Goal: Task Accomplishment & Management: Use online tool/utility

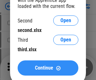
click at [48, 68] on span "Continue" at bounding box center [44, 67] width 18 height 5
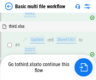
scroll to position [219, 0]
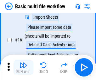
click at [23, 67] on img "button" at bounding box center [24, 65] width 8 height 8
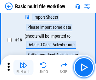
scroll to position [419, 0]
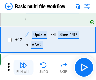
click at [23, 67] on img "button" at bounding box center [24, 65] width 8 height 8
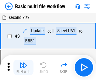
click at [23, 67] on img "button" at bounding box center [24, 65] width 8 height 8
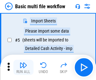
click at [23, 67] on img "button" at bounding box center [24, 65] width 8 height 8
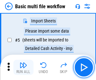
click at [23, 67] on img "button" at bounding box center [24, 65] width 8 height 8
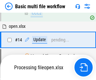
scroll to position [375, 0]
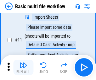
click at [23, 67] on img "button" at bounding box center [24, 65] width 8 height 8
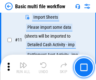
scroll to position [263, 0]
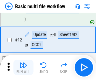
click at [23, 67] on img "button" at bounding box center [24, 65] width 8 height 8
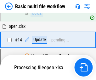
scroll to position [375, 0]
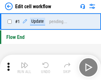
click at [23, 67] on img "button" at bounding box center [25, 65] width 8 height 8
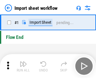
scroll to position [2, 0]
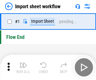
click at [23, 67] on img "button" at bounding box center [24, 65] width 8 height 8
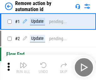
click at [23, 67] on img "button" at bounding box center [24, 65] width 8 height 8
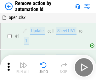
scroll to position [23, 0]
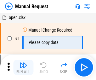
click at [23, 67] on img "button" at bounding box center [24, 65] width 8 height 8
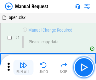
scroll to position [21, 0]
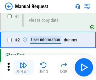
click at [23, 67] on img "button" at bounding box center [24, 65] width 8 height 8
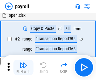
click at [23, 67] on img "button" at bounding box center [24, 65] width 8 height 8
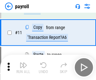
scroll to position [46, 0]
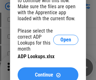
click at [48, 72] on span "Continue" at bounding box center [44, 74] width 18 height 5
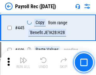
scroll to position [3229, 0]
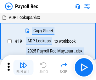
click at [23, 67] on img "button" at bounding box center [24, 65] width 8 height 8
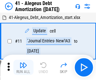
click at [23, 67] on img "button" at bounding box center [24, 65] width 8 height 8
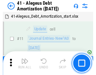
scroll to position [78, 0]
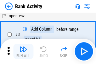
click at [23, 51] on img "button" at bounding box center [24, 49] width 8 height 8
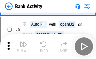
scroll to position [33, 0]
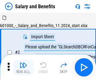
click at [23, 62] on img "button" at bounding box center [24, 65] width 8 height 8
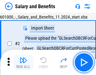
scroll to position [46, 0]
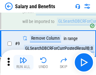
click at [23, 62] on img "button" at bounding box center [24, 60] width 8 height 8
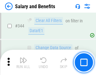
scroll to position [2947, 0]
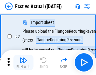
click at [23, 62] on img "button" at bounding box center [24, 60] width 8 height 8
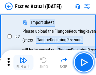
scroll to position [59, 0]
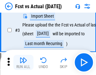
click at [23, 62] on img "button" at bounding box center [24, 60] width 8 height 8
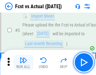
scroll to position [94, 0]
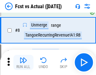
click at [23, 62] on img "button" at bounding box center [24, 60] width 8 height 8
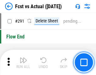
scroll to position [2979, 0]
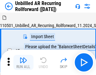
click at [23, 62] on img "button" at bounding box center [24, 60] width 8 height 8
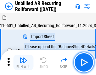
scroll to position [59, 0]
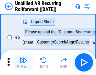
click at [23, 62] on img "button" at bounding box center [24, 60] width 8 height 8
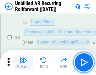
scroll to position [101, 0]
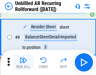
click at [23, 62] on img "button" at bounding box center [24, 60] width 8 height 8
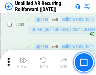
scroll to position [2138, 0]
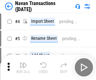
click at [23, 62] on img "button" at bounding box center [24, 65] width 8 height 8
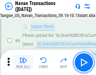
scroll to position [54, 0]
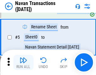
click at [23, 62] on img "button" at bounding box center [24, 60] width 8 height 8
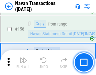
scroll to position [2041, 0]
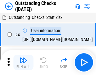
click at [23, 62] on img "button" at bounding box center [24, 60] width 8 height 8
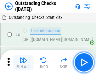
scroll to position [66, 0]
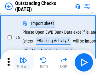
click at [23, 62] on img "button" at bounding box center [24, 60] width 8 height 8
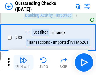
click at [23, 62] on img "button" at bounding box center [24, 60] width 8 height 8
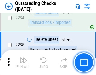
scroll to position [1911, 0]
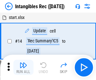
click at [23, 67] on img "button" at bounding box center [24, 65] width 8 height 8
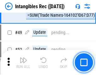
scroll to position [245, 0]
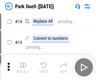
click at [23, 62] on img "button" at bounding box center [24, 65] width 8 height 8
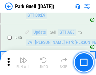
scroll to position [787, 0]
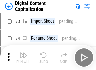
click at [23, 53] on img "button" at bounding box center [24, 56] width 8 height 8
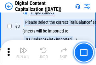
scroll to position [59, 0]
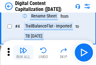
click at [23, 53] on img "button" at bounding box center [24, 51] width 8 height 8
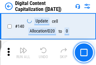
scroll to position [668, 0]
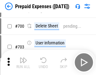
click at [23, 62] on img "button" at bounding box center [24, 60] width 8 height 8
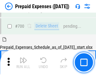
scroll to position [1731, 0]
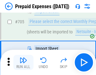
click at [23, 62] on img "button" at bounding box center [24, 60] width 8 height 8
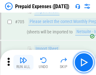
scroll to position [1763, 0]
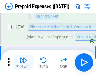
click at [23, 62] on img "button" at bounding box center [24, 60] width 8 height 8
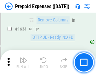
scroll to position [6128, 0]
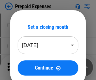
click at [23, 67] on img "button" at bounding box center [24, 65] width 8 height 8
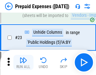
click at [23, 62] on img "button" at bounding box center [24, 60] width 8 height 8
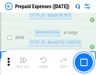
scroll to position [2192, 0]
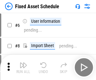
click at [23, 67] on img "button" at bounding box center [24, 65] width 8 height 8
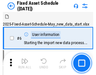
scroll to position [66, 0]
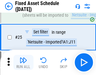
click at [23, 62] on img "button" at bounding box center [24, 60] width 8 height 8
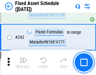
scroll to position [1950, 0]
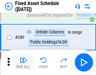
click at [23, 62] on img "button" at bounding box center [24, 60] width 8 height 8
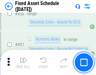
scroll to position [2814, 0]
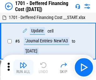
click at [23, 67] on img "button" at bounding box center [24, 65] width 8 height 8
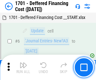
scroll to position [76, 0]
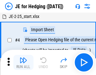
click at [23, 62] on img "button" at bounding box center [24, 60] width 8 height 8
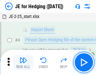
scroll to position [36, 0]
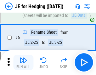
click at [23, 62] on img "button" at bounding box center [24, 60] width 8 height 8
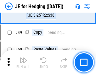
scroll to position [380, 0]
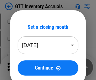
click at [23, 62] on img "button" at bounding box center [24, 65] width 8 height 8
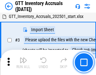
scroll to position [41, 0]
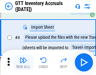
click at [23, 62] on img "button" at bounding box center [24, 60] width 8 height 8
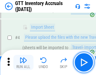
scroll to position [73, 0]
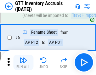
click at [23, 62] on img "button" at bounding box center [24, 60] width 8 height 8
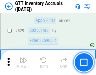
scroll to position [4777, 0]
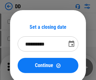
click at [23, 67] on img "button" at bounding box center [24, 65] width 8 height 8
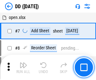
scroll to position [61, 0]
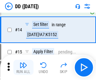
click at [23, 67] on img "button" at bounding box center [24, 65] width 8 height 8
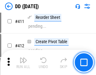
scroll to position [2853, 0]
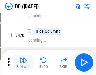
click at [23, 62] on img "button" at bounding box center [24, 60] width 8 height 8
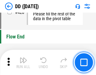
scroll to position [3013, 0]
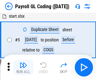
click at [23, 67] on img "button" at bounding box center [24, 65] width 8 height 8
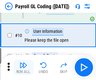
click at [23, 67] on img "button" at bounding box center [24, 65] width 8 height 8
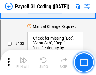
scroll to position [1477, 0]
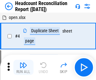
click at [23, 67] on img "button" at bounding box center [24, 65] width 8 height 8
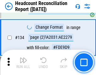
scroll to position [757, 0]
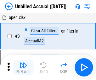
click at [23, 67] on img "button" at bounding box center [24, 65] width 8 height 8
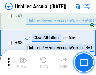
scroll to position [571, 0]
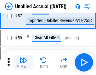
click at [23, 62] on img "button" at bounding box center [24, 60] width 8 height 8
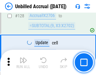
scroll to position [1875, 0]
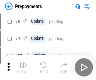
click at [23, 67] on img "button" at bounding box center [24, 65] width 8 height 8
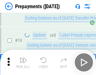
scroll to position [39, 0]
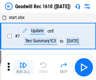
click at [23, 67] on img "button" at bounding box center [24, 65] width 8 height 8
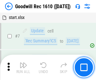
scroll to position [108, 0]
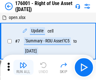
click at [23, 67] on img "button" at bounding box center [24, 65] width 8 height 8
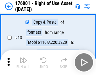
scroll to position [41, 0]
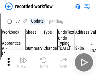
click at [23, 62] on img "button" at bounding box center [24, 60] width 8 height 8
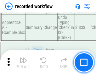
scroll to position [1967, 0]
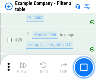
scroll to position [576, 0]
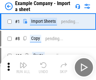
click at [23, 62] on img "button" at bounding box center [24, 65] width 8 height 8
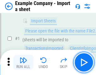
scroll to position [53, 0]
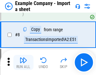
click at [23, 62] on img "button" at bounding box center [24, 60] width 8 height 8
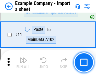
scroll to position [139, 0]
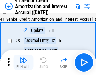
click at [23, 62] on img "button" at bounding box center [24, 60] width 8 height 8
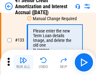
click at [23, 62] on img "button" at bounding box center [24, 60] width 8 height 8
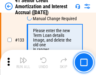
scroll to position [658, 0]
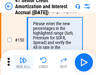
click at [23, 62] on img "button" at bounding box center [24, 60] width 8 height 8
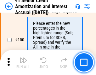
scroll to position [724, 0]
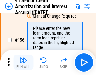
click at [23, 62] on img "button" at bounding box center [24, 60] width 8 height 8
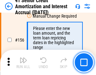
scroll to position [767, 0]
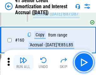
click at [23, 62] on img "button" at bounding box center [24, 60] width 8 height 8
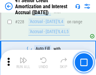
scroll to position [1410, 0]
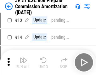
click at [23, 62] on img "button" at bounding box center [24, 60] width 8 height 8
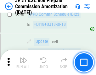
scroll to position [1158, 0]
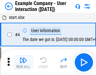
click at [23, 62] on img "button" at bounding box center [24, 60] width 8 height 8
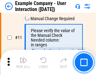
scroll to position [136, 0]
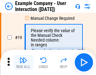
click at [23, 62] on img "button" at bounding box center [24, 60] width 8 height 8
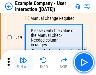
click at [23, 62] on img "button" at bounding box center [24, 60] width 8 height 8
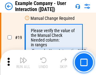
scroll to position [174, 0]
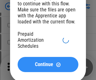
click at [48, 67] on span "Continue" at bounding box center [44, 64] width 18 height 5
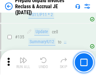
scroll to position [816, 0]
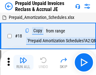
click at [23, 62] on img "button" at bounding box center [24, 60] width 8 height 8
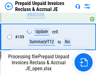
scroll to position [816, 0]
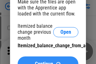
click at [48, 61] on span "Continue" at bounding box center [44, 63] width 18 height 5
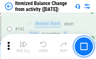
scroll to position [1053, 0]
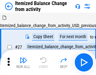
scroll to position [10, 0]
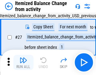
click at [23, 62] on img "button" at bounding box center [24, 60] width 8 height 8
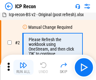
click at [23, 67] on img "button" at bounding box center [24, 65] width 8 height 8
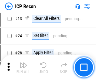
click at [23, 67] on img "button" at bounding box center [24, 65] width 8 height 8
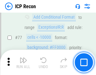
scroll to position [566, 0]
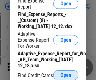
click at [66, 75] on span "Open" at bounding box center [65, 74] width 11 height 5
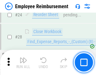
scroll to position [294, 0]
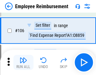
click at [23, 62] on img "button" at bounding box center [24, 60] width 8 height 8
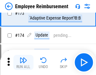
click at [23, 62] on img "button" at bounding box center [24, 60] width 8 height 8
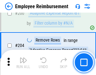
scroll to position [1592, 0]
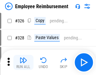
click at [23, 62] on img "button" at bounding box center [24, 60] width 8 height 8
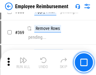
click at [23, 62] on img "button" at bounding box center [24, 60] width 8 height 8
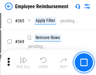
scroll to position [3245, 0]
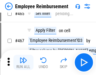
click at [23, 62] on img "button" at bounding box center [24, 60] width 8 height 8
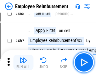
click at [23, 62] on img "button" at bounding box center [24, 60] width 8 height 8
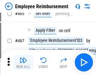
click at [23, 62] on img "button" at bounding box center [24, 60] width 8 height 8
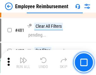
scroll to position [3887, 0]
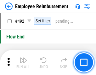
click at [23, 62] on img "button" at bounding box center [24, 60] width 8 height 8
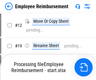
scroll to position [21, 0]
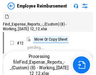
scroll to position [21, 0]
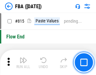
scroll to position [5634, 0]
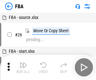
scroll to position [6, 0]
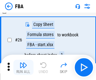
click at [23, 67] on img "button" at bounding box center [24, 65] width 8 height 8
